Goal: Check status: Check status

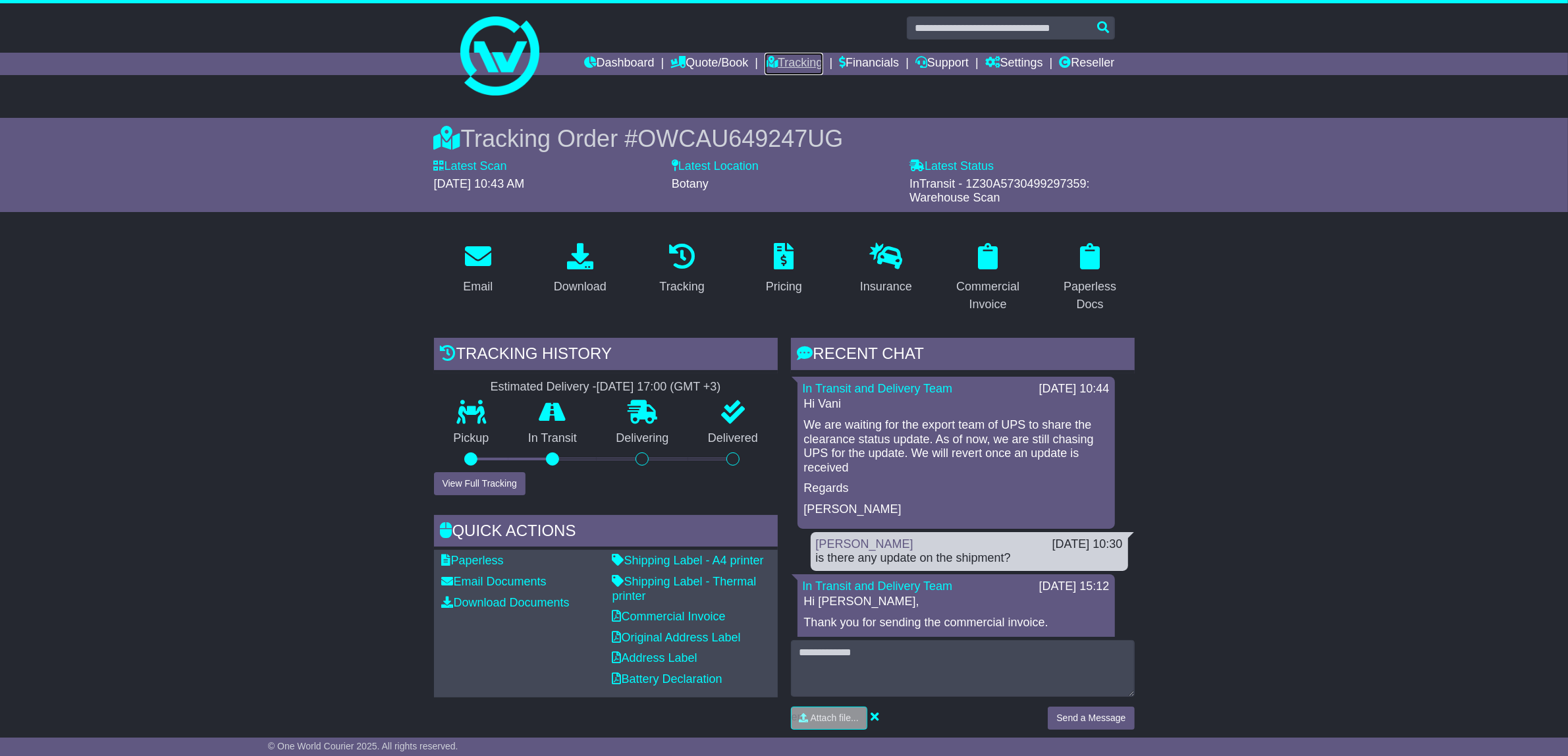
click at [786, 56] on link "Tracking" at bounding box center [793, 64] width 58 height 23
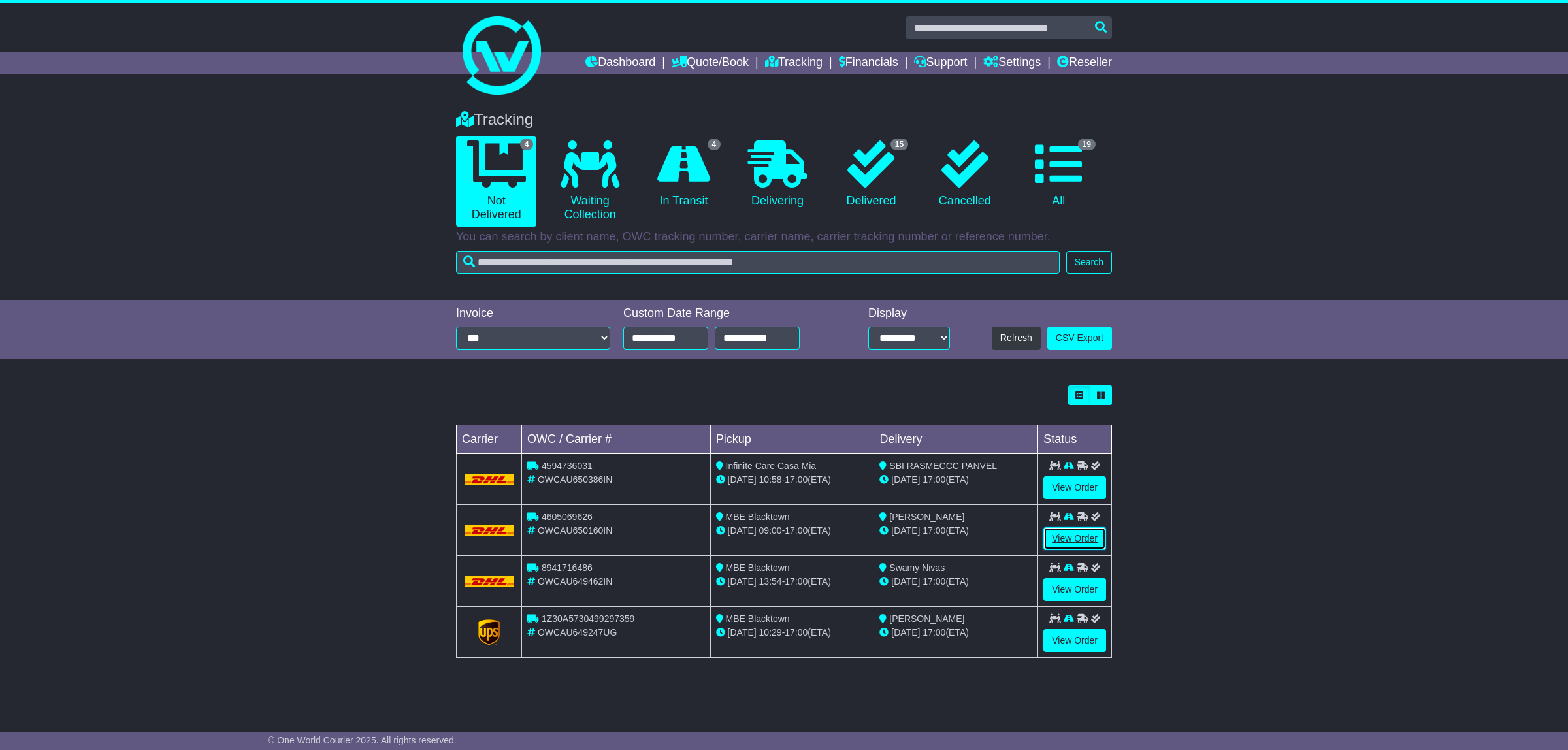
click at [1078, 547] on link "View Order" at bounding box center [1075, 539] width 63 height 23
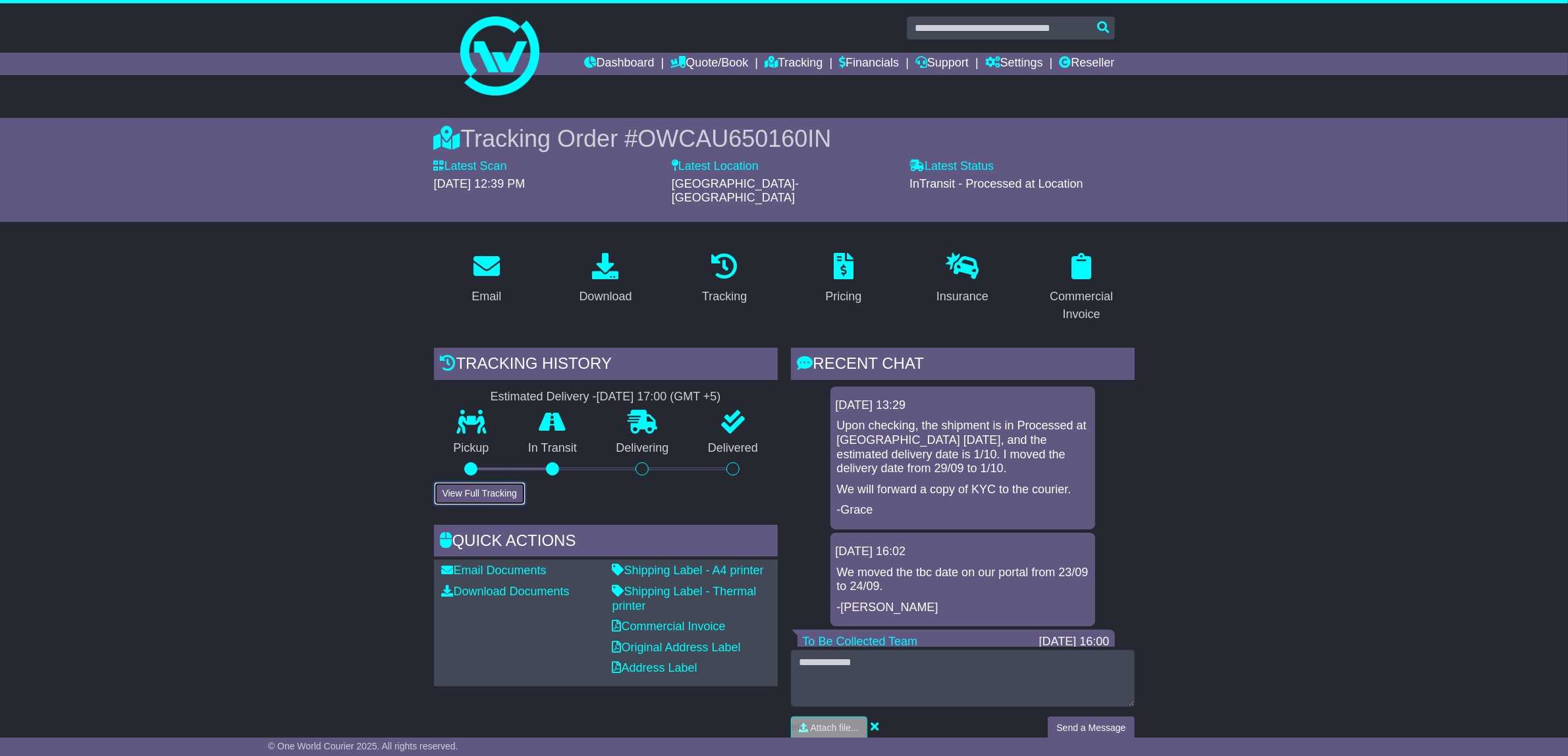
click at [488, 482] on button "View Full Tracking" at bounding box center [480, 493] width 92 height 23
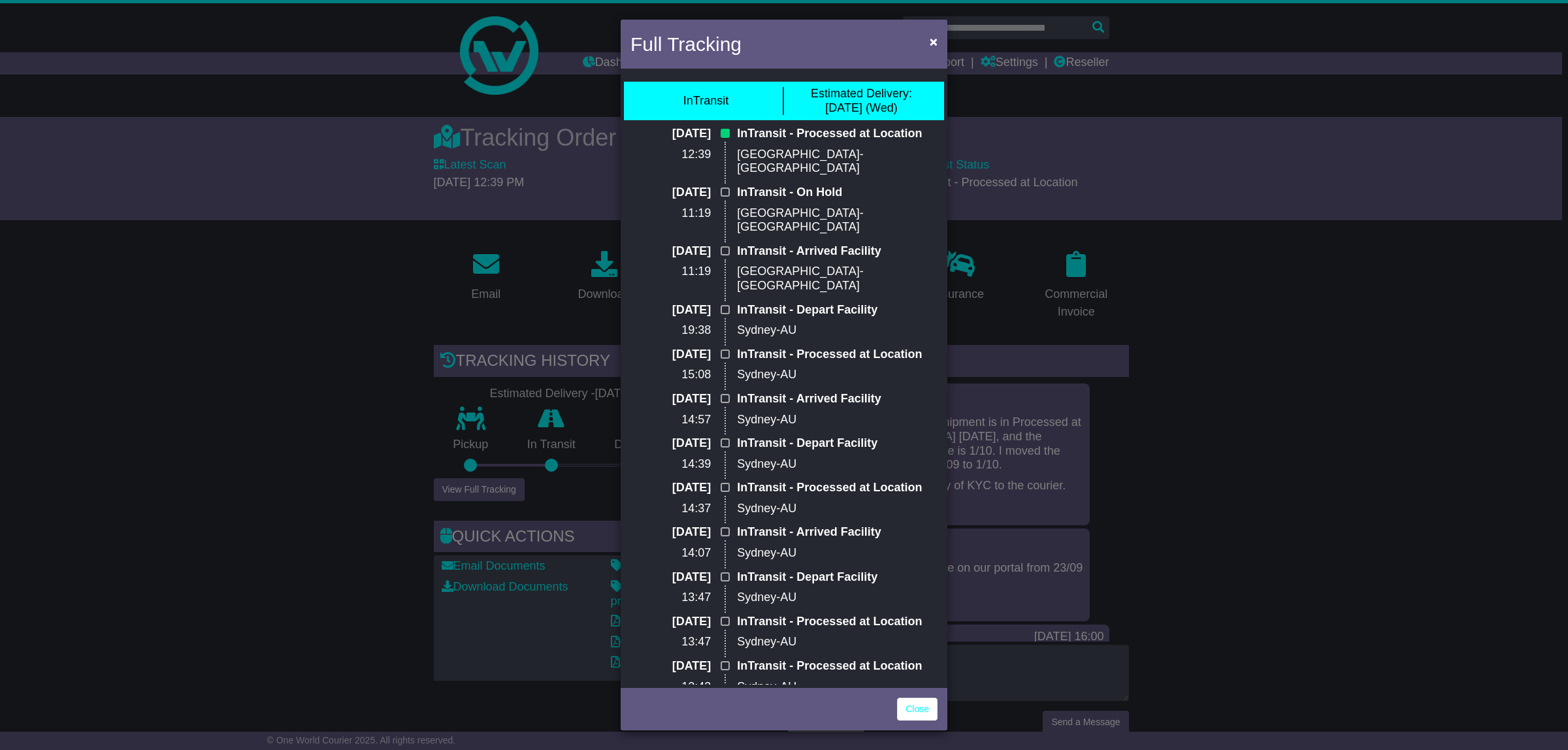
click at [386, 456] on div "Full Tracking × InTransit Estimated Delivery: 01 Oct (Wed) 25 Sep 2025 12:39 In…" at bounding box center [784, 375] width 1568 height 750
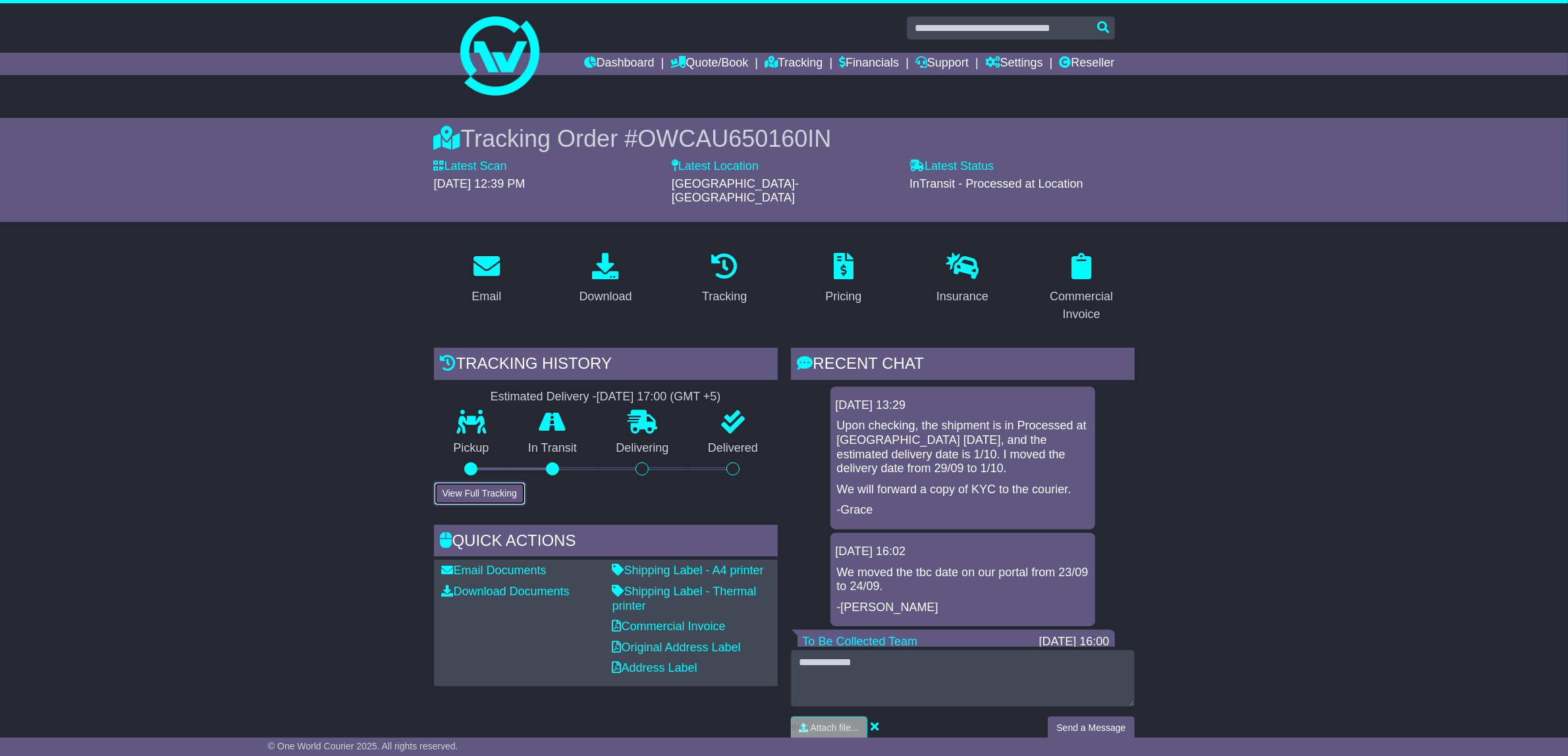
click at [484, 482] on button "View Full Tracking" at bounding box center [480, 493] width 92 height 23
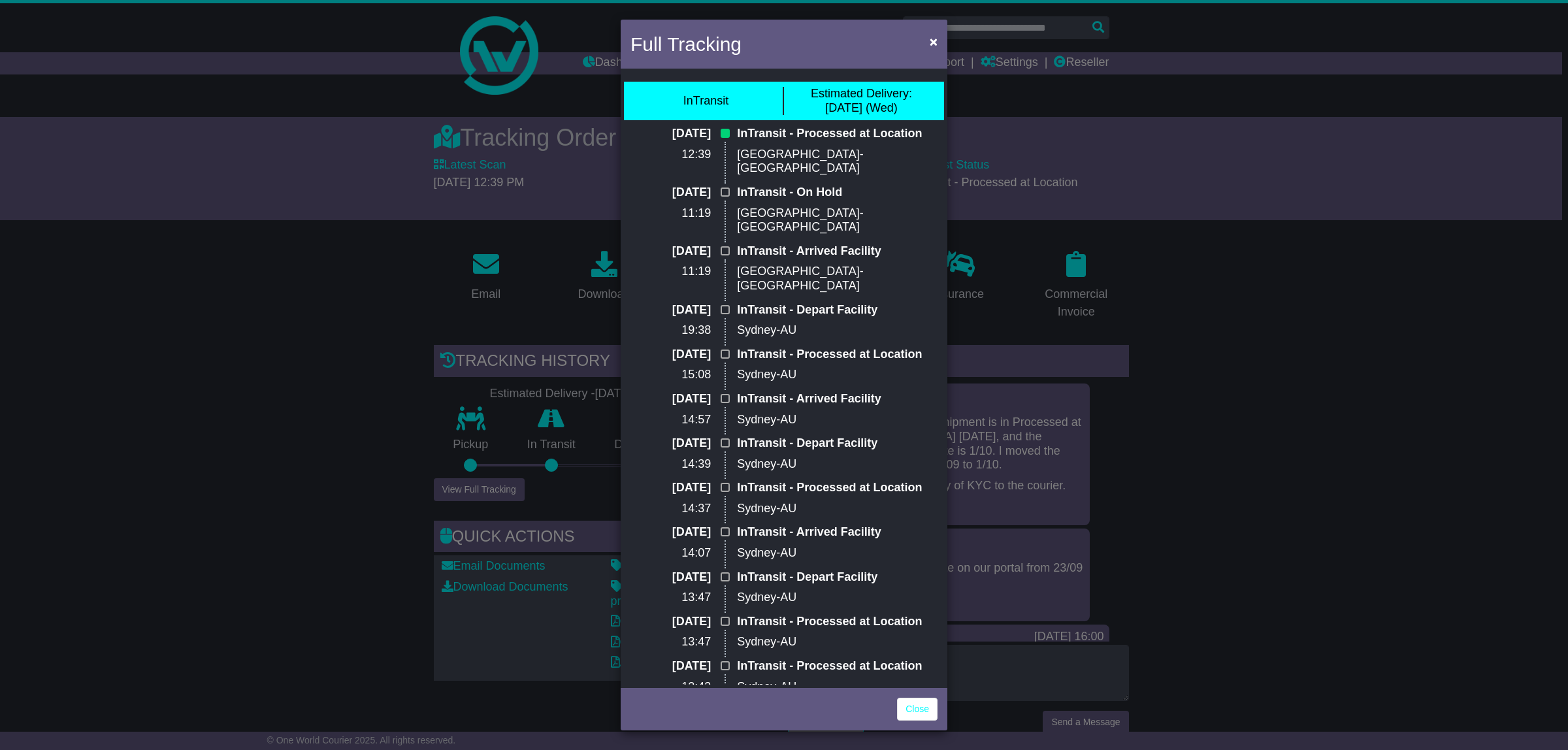
click at [329, 443] on div "Full Tracking × InTransit Estimated Delivery: 01 Oct (Wed) 25 Sep 2025 12:39 In…" at bounding box center [784, 375] width 1568 height 750
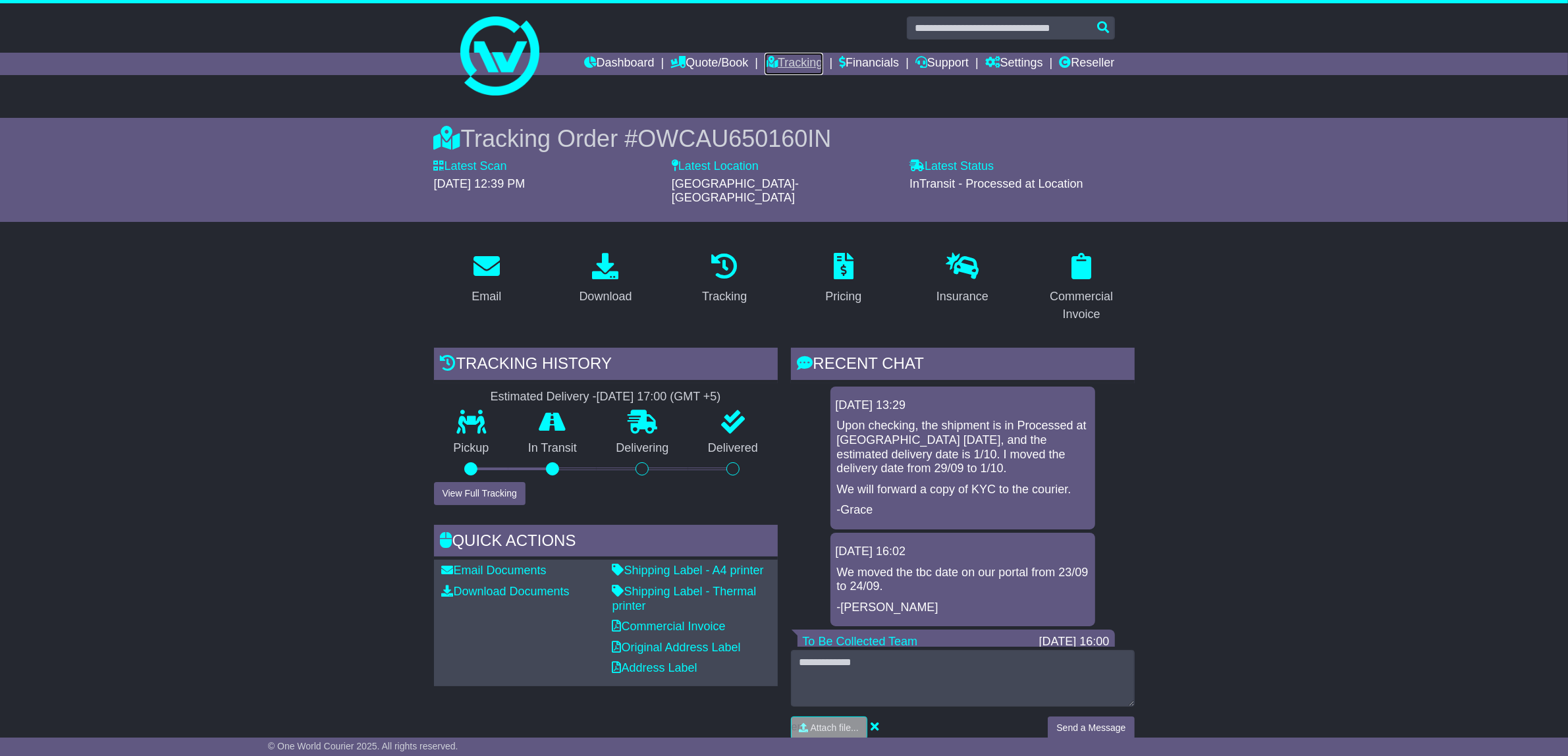
click at [786, 59] on link "Tracking" at bounding box center [793, 64] width 58 height 23
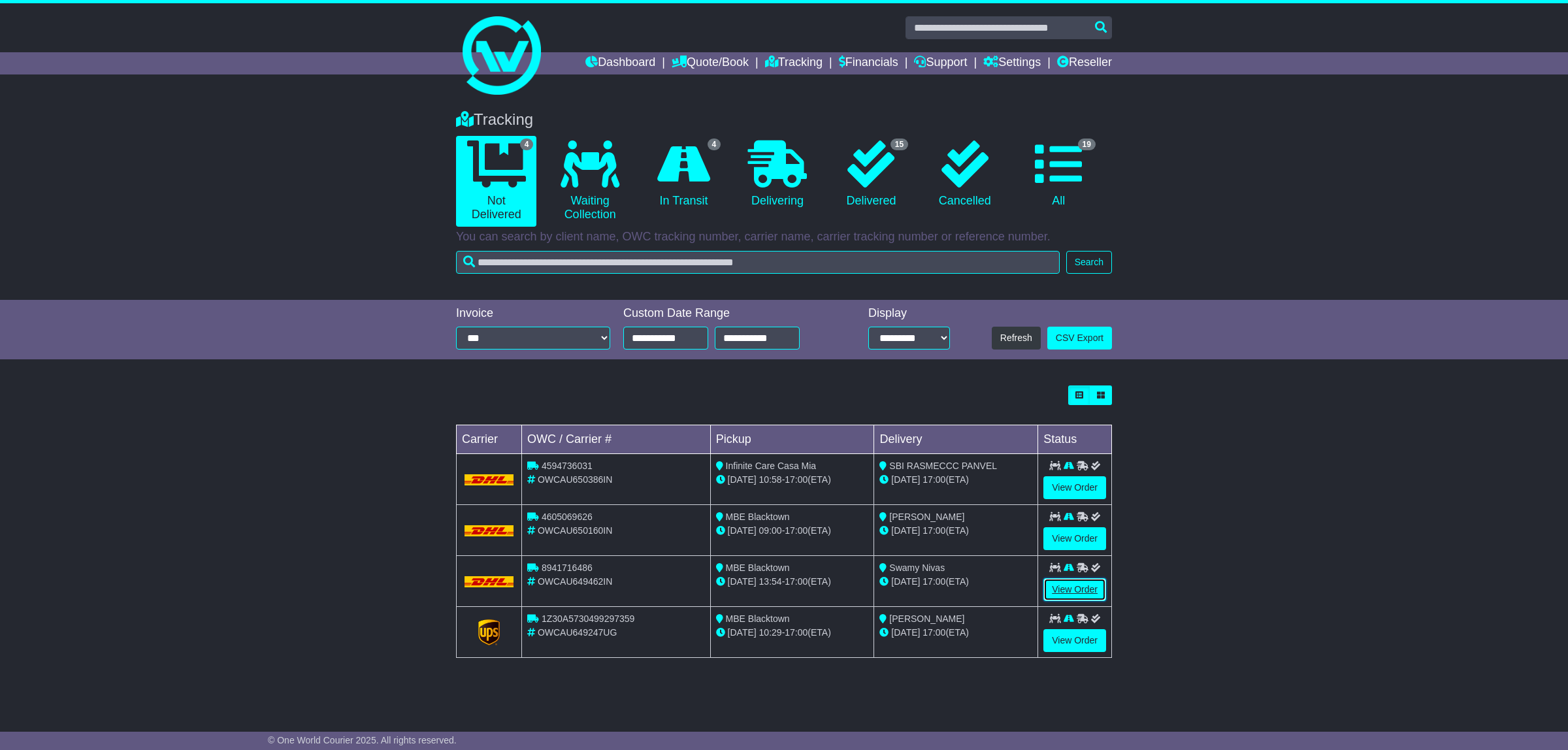
click at [1077, 586] on link "View Order" at bounding box center [1075, 590] width 63 height 23
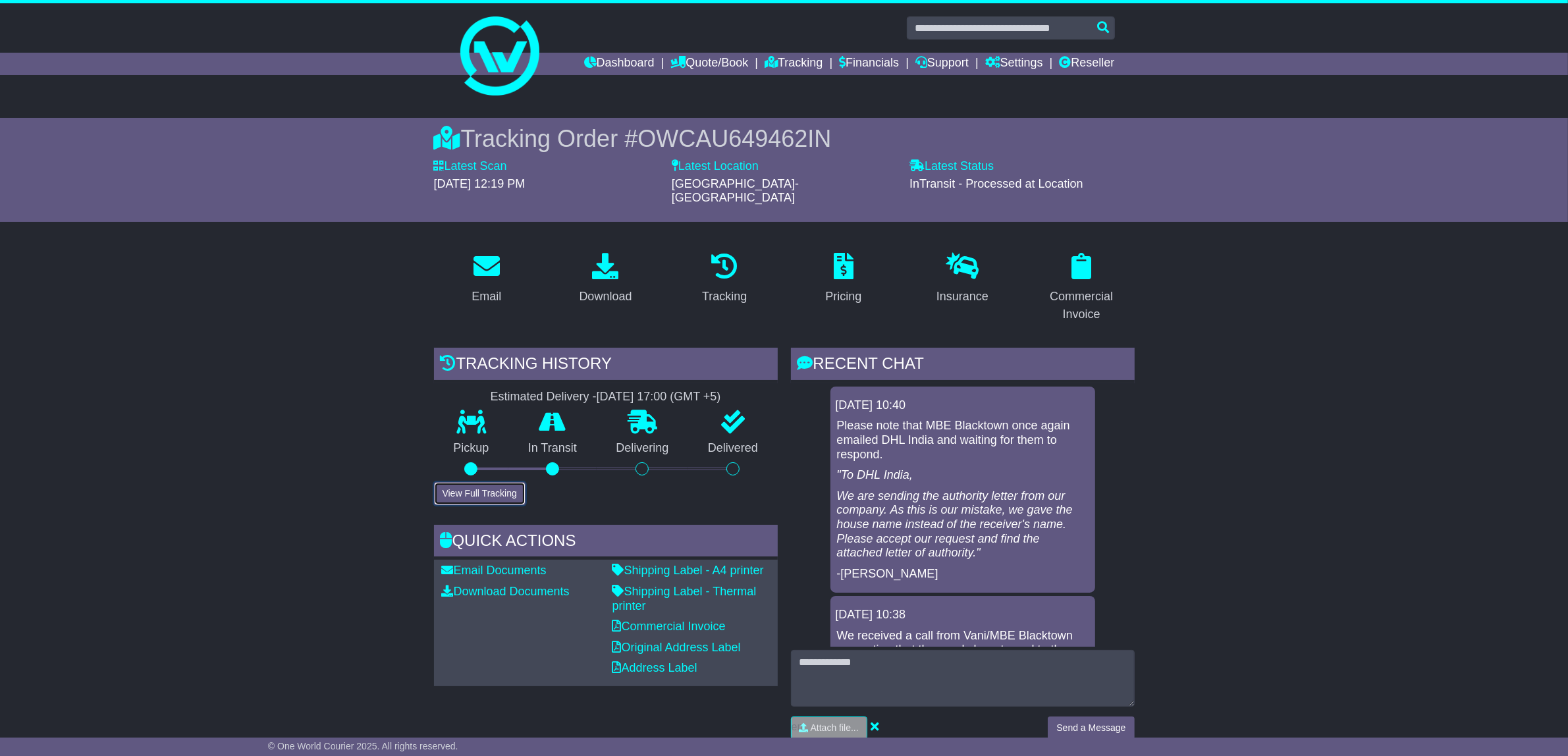
click at [492, 482] on button "View Full Tracking" at bounding box center [480, 493] width 92 height 23
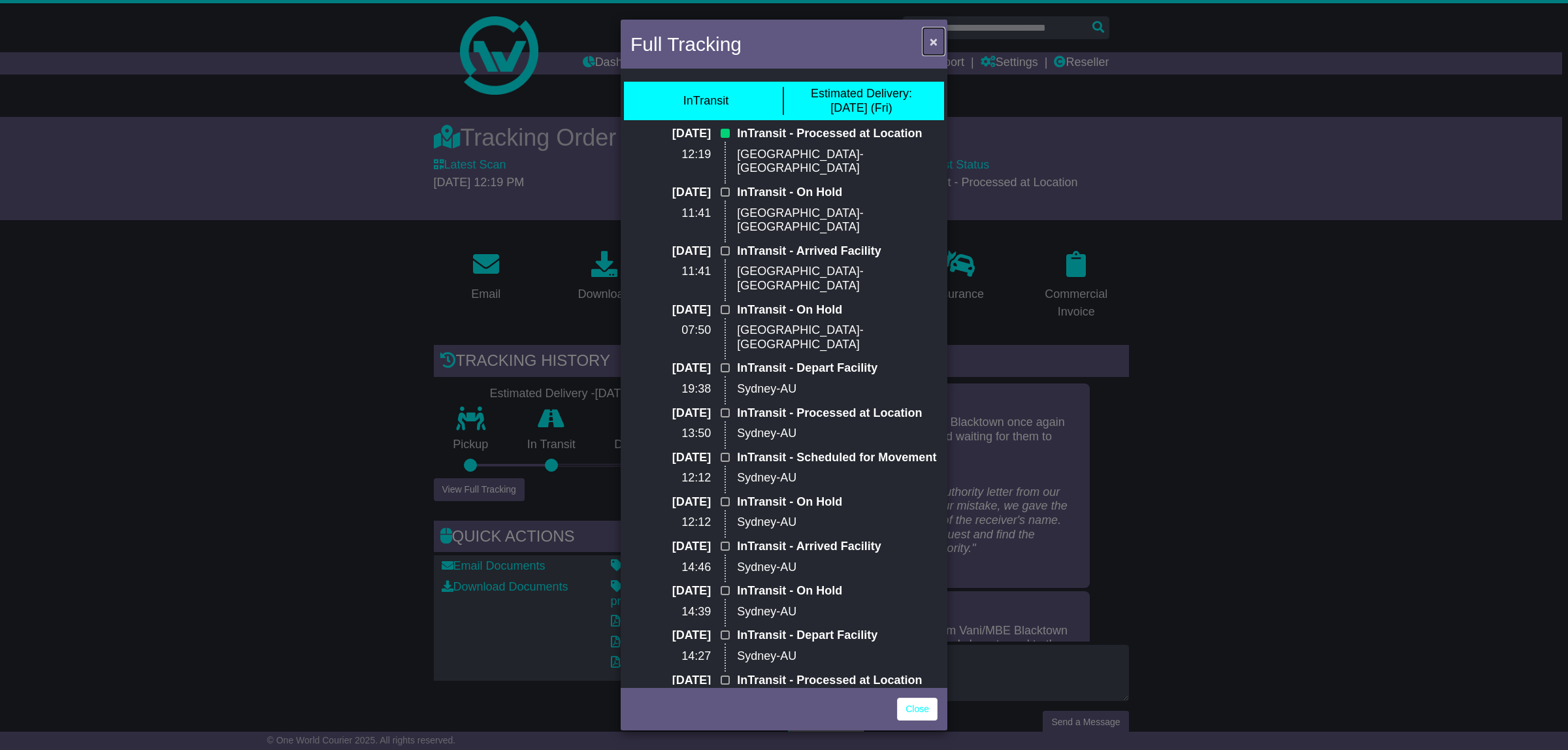
click at [932, 39] on span "×" at bounding box center [934, 41] width 8 height 15
